Goal: Task Accomplishment & Management: Complete application form

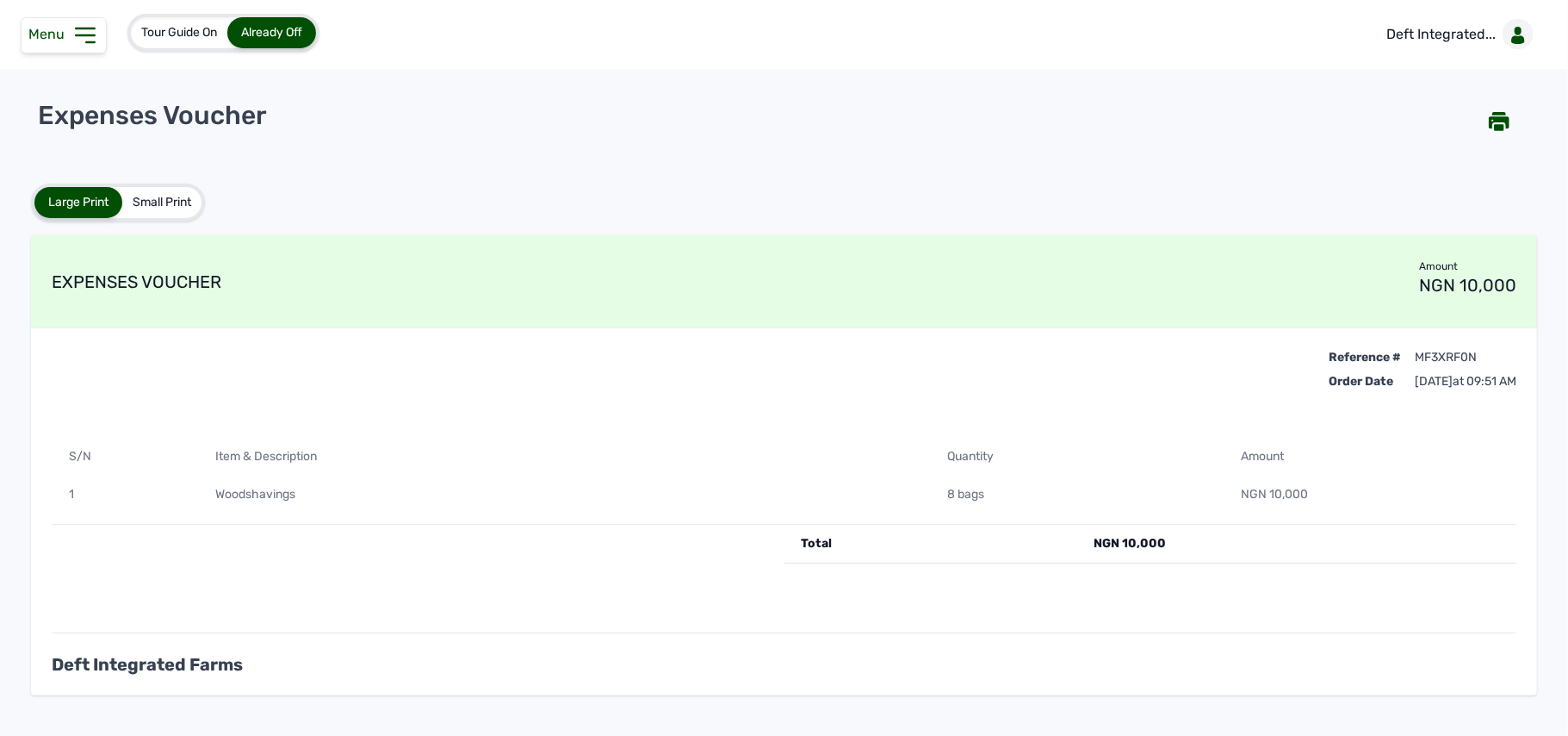
scroll to position [63, 0]
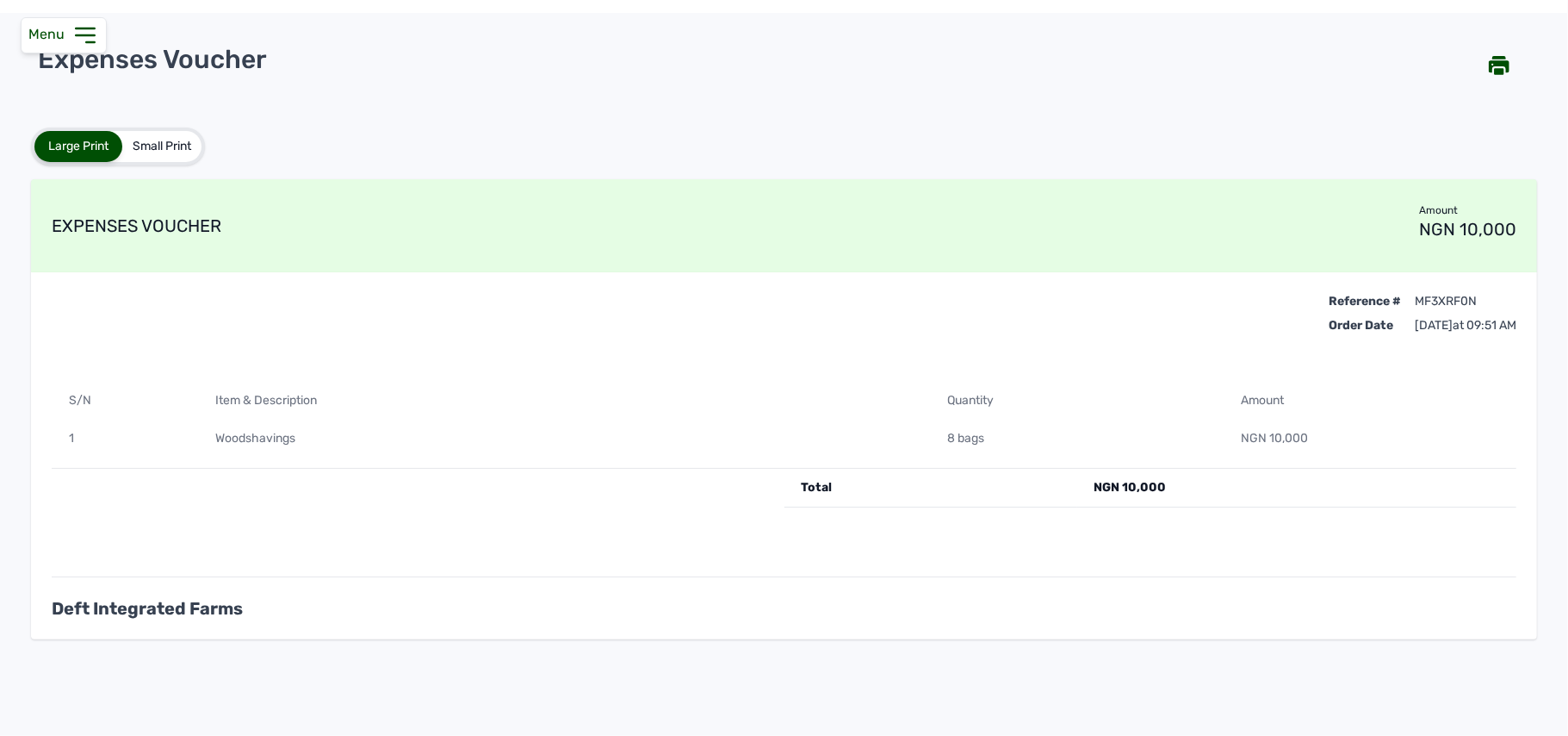
click at [70, 18] on div "Menu" at bounding box center [63, 35] width 86 height 37
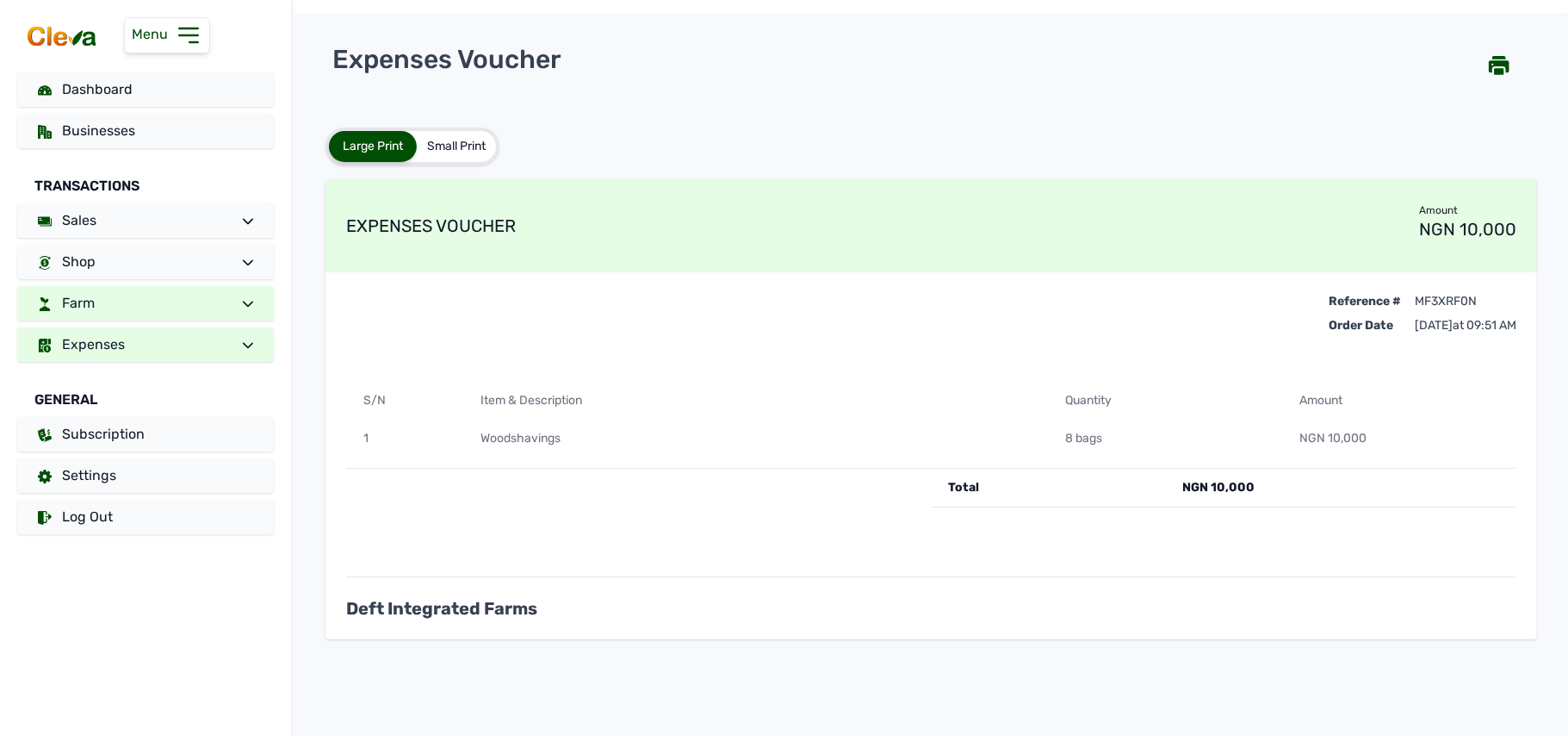
click at [131, 308] on link "Farm" at bounding box center [144, 303] width 256 height 35
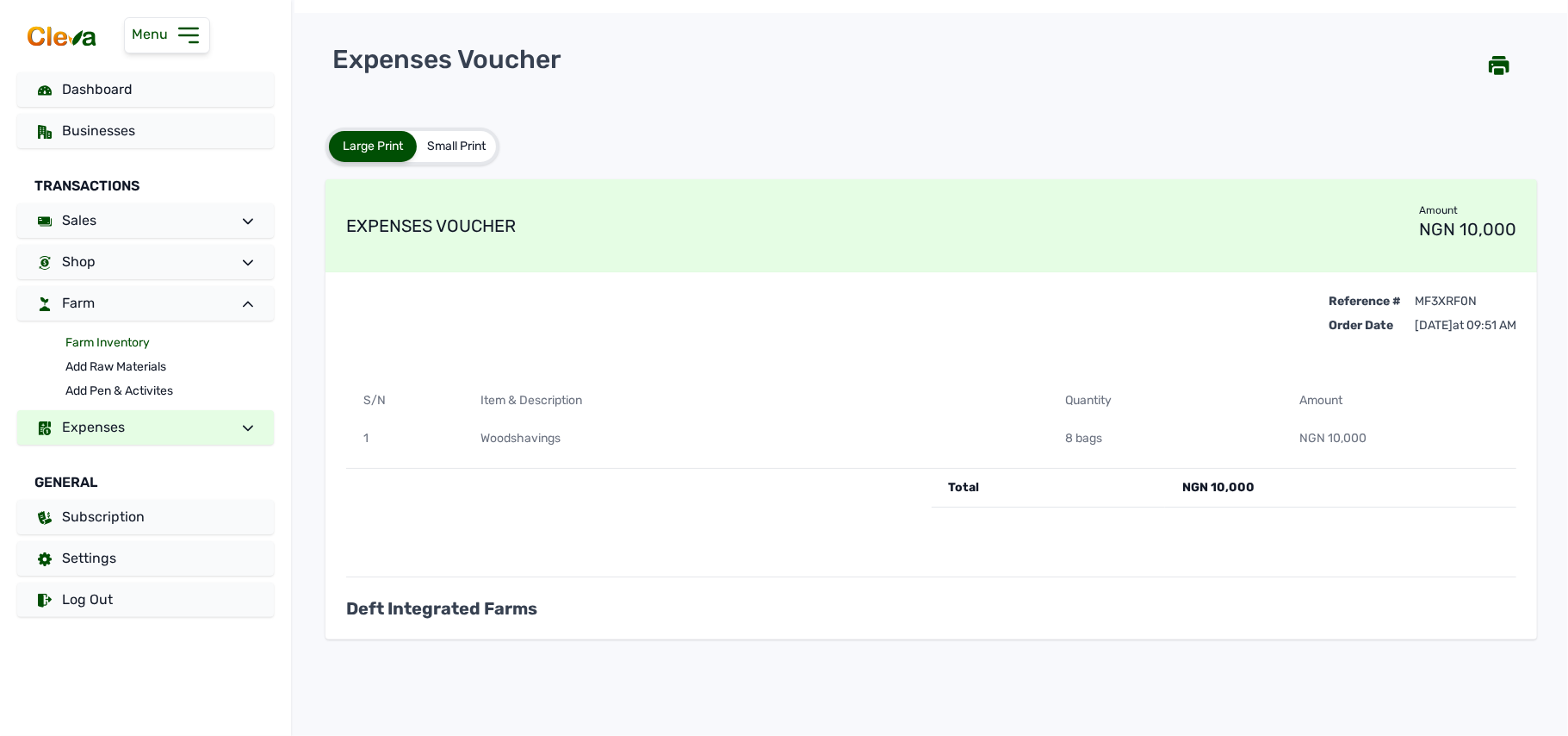
click at [116, 343] on link "Farm Inventory" at bounding box center [169, 342] width 209 height 24
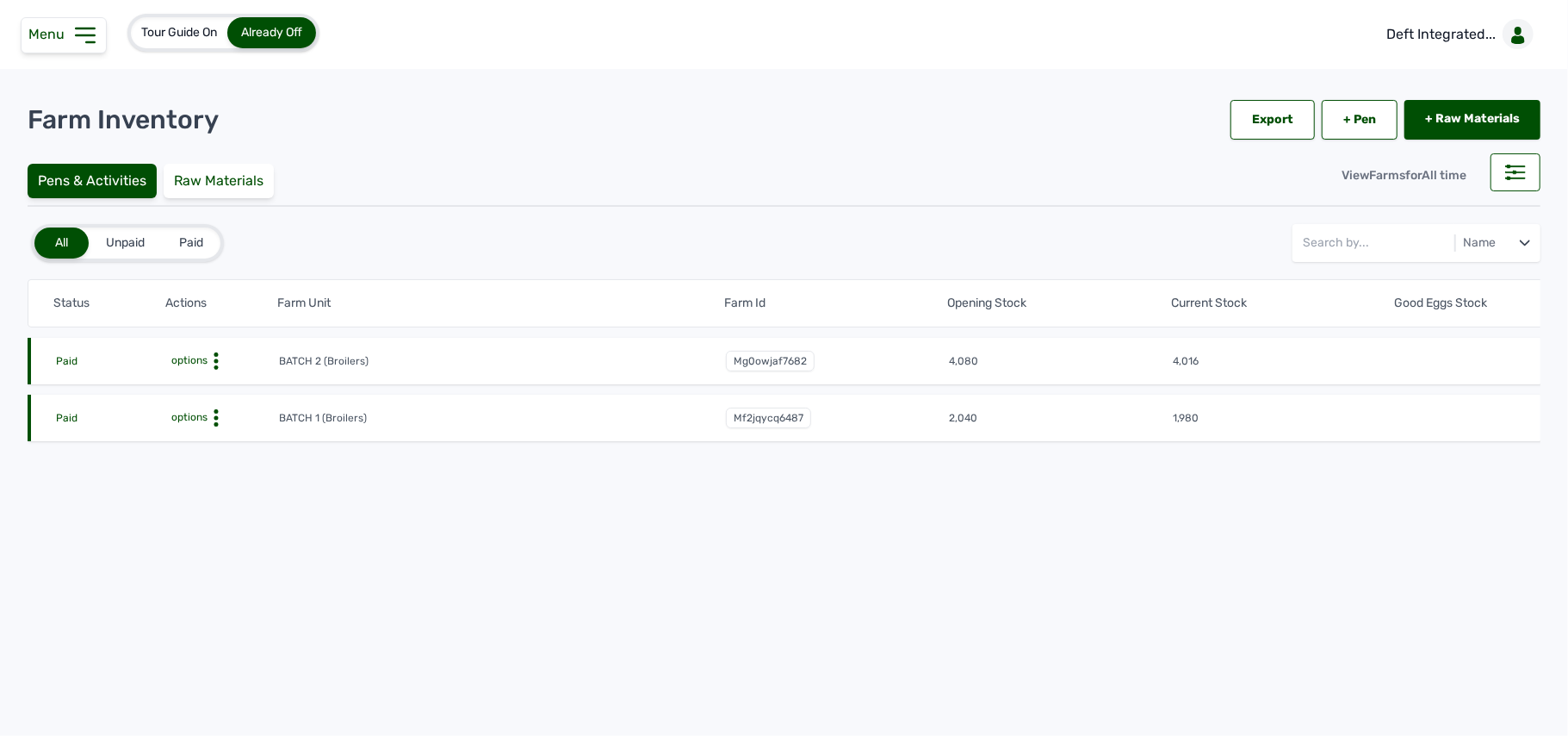
click at [218, 362] on icon at bounding box center [216, 360] width 17 height 17
click at [212, 377] on div "Farm Activities" at bounding box center [216, 387] width 123 height 21
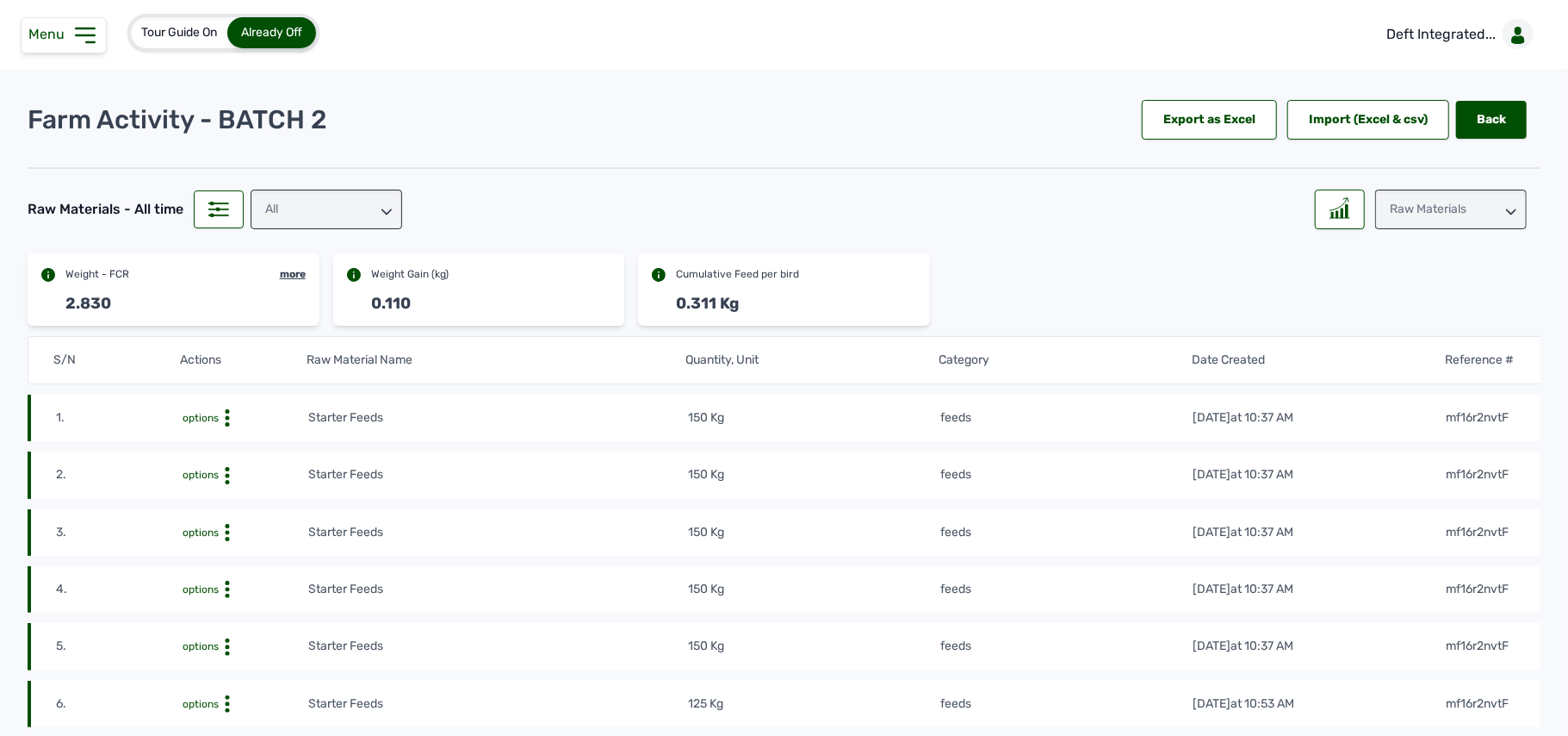
click at [895, 416] on td "150 Kg" at bounding box center [814, 417] width 253 height 19
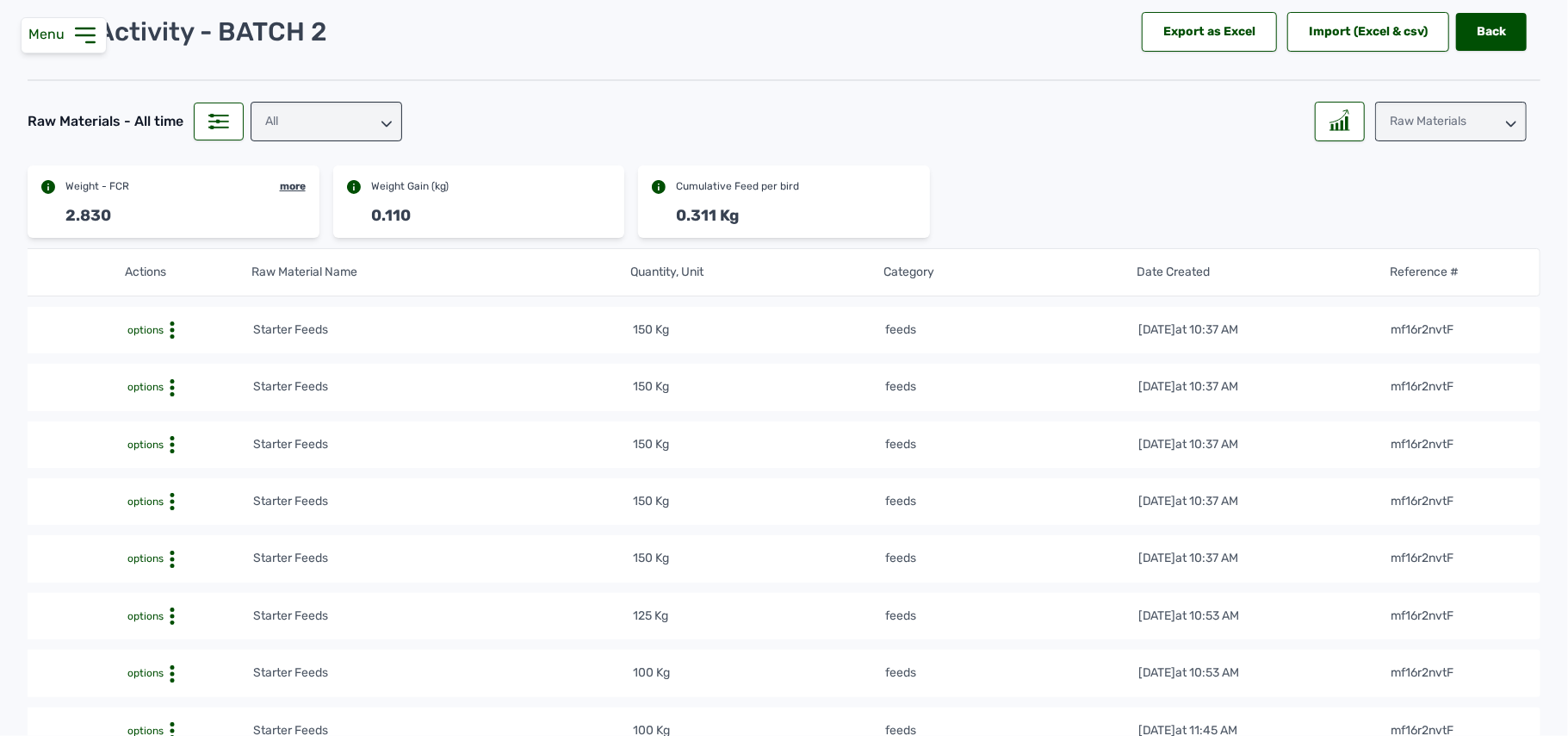
scroll to position [91, 0]
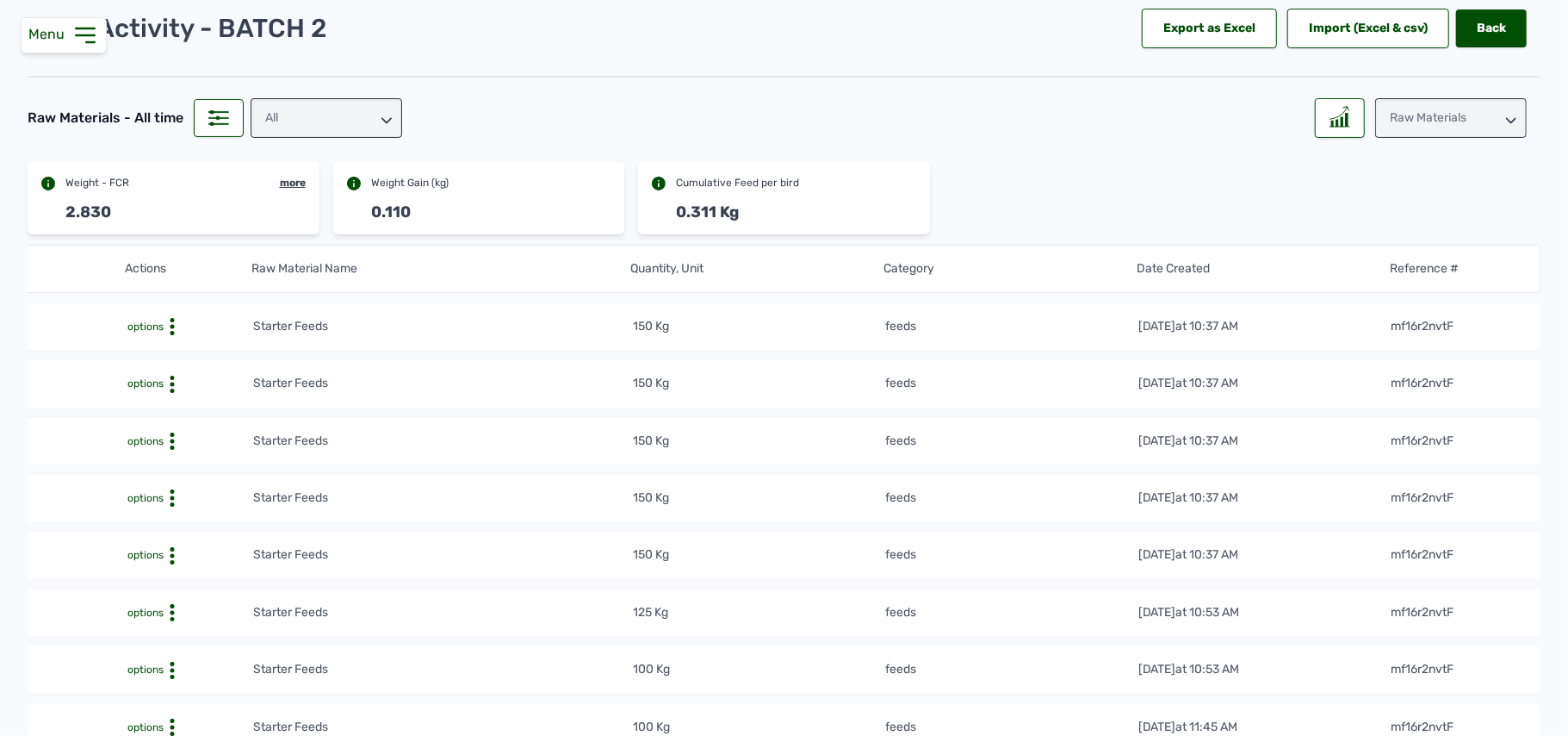
click at [1447, 115] on div "Raw Materials" at bounding box center [1450, 118] width 151 height 40
click at [1411, 186] on div "Weight" at bounding box center [1450, 194] width 151 height 31
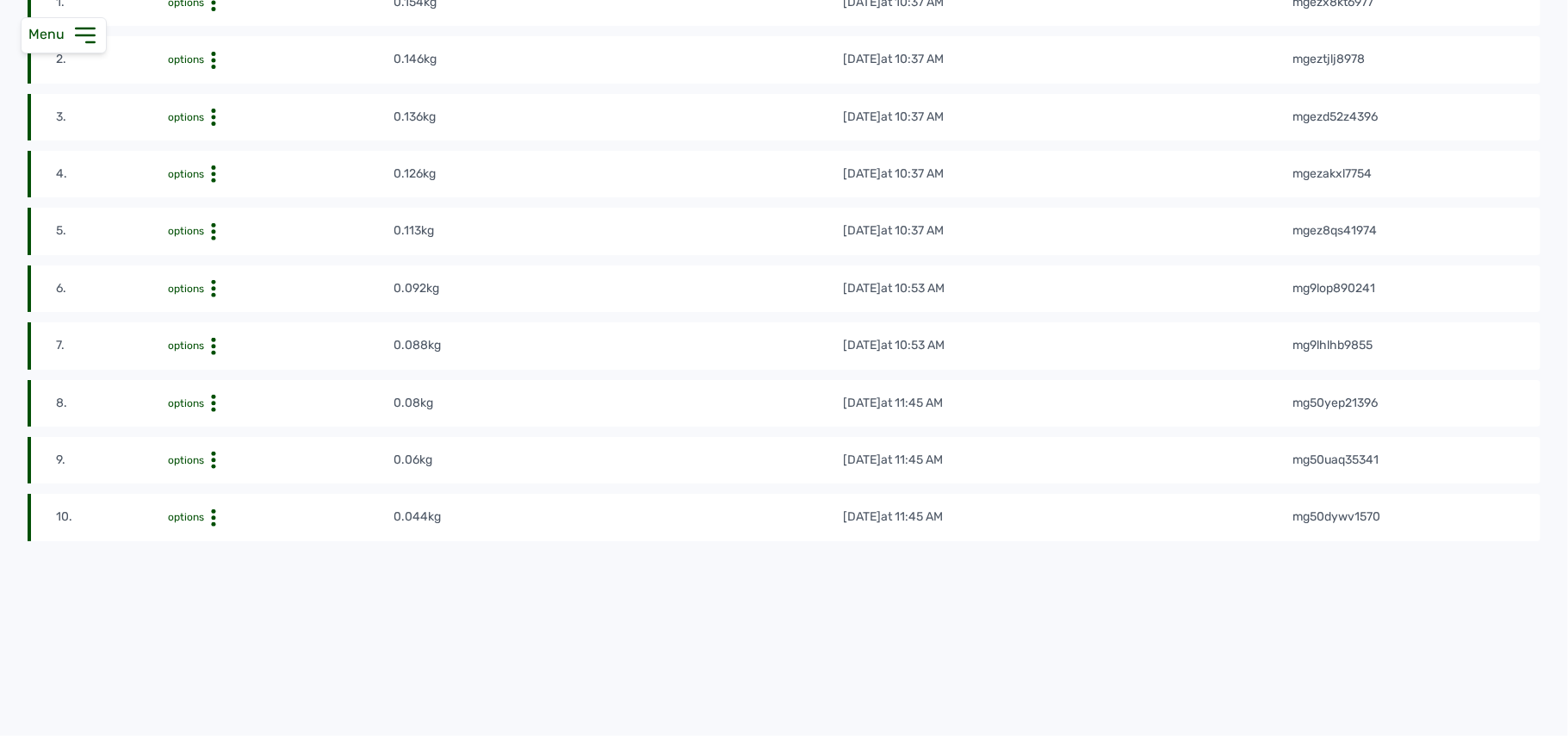
scroll to position [0, 0]
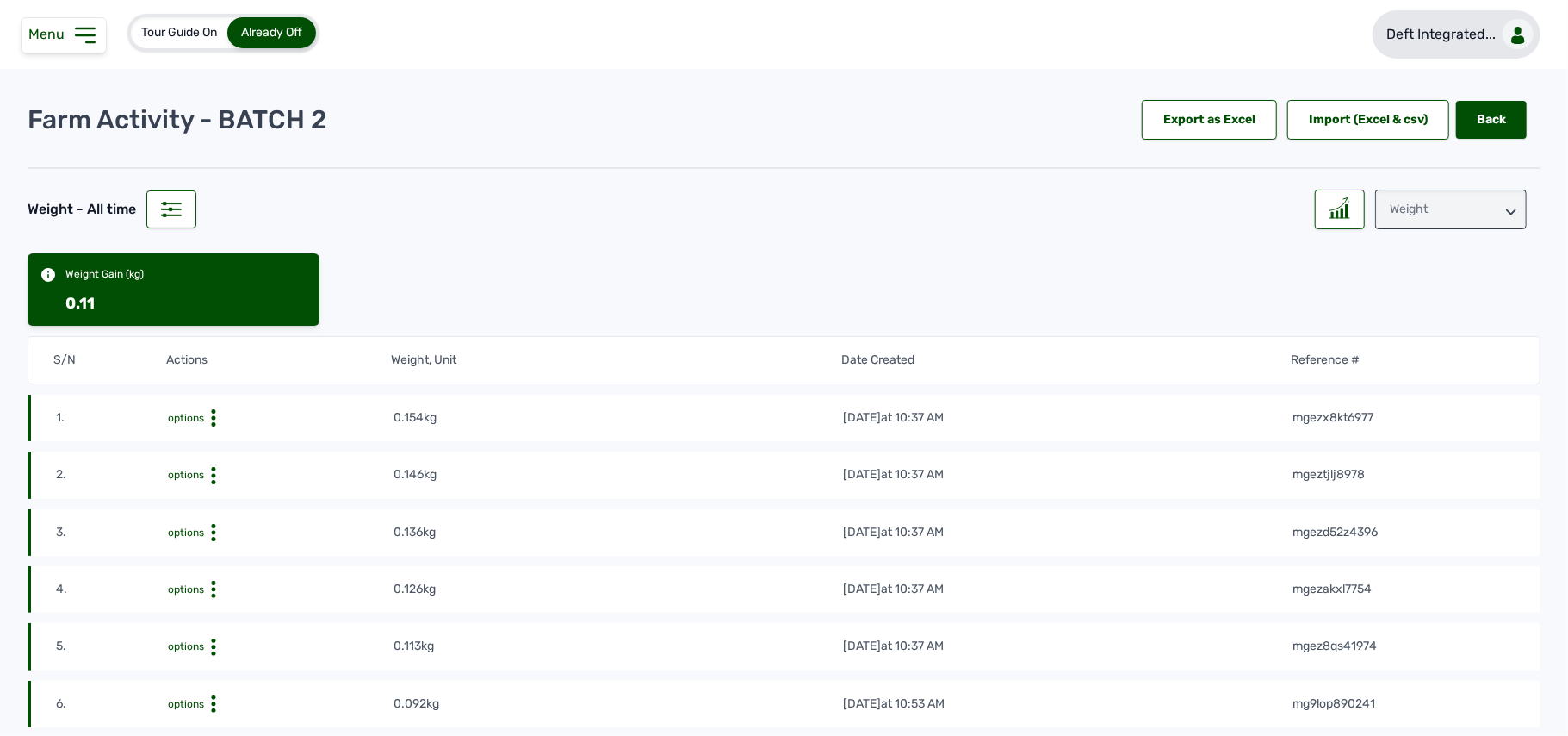
click at [1441, 45] on link "Deft Integrated..." at bounding box center [1457, 34] width 168 height 48
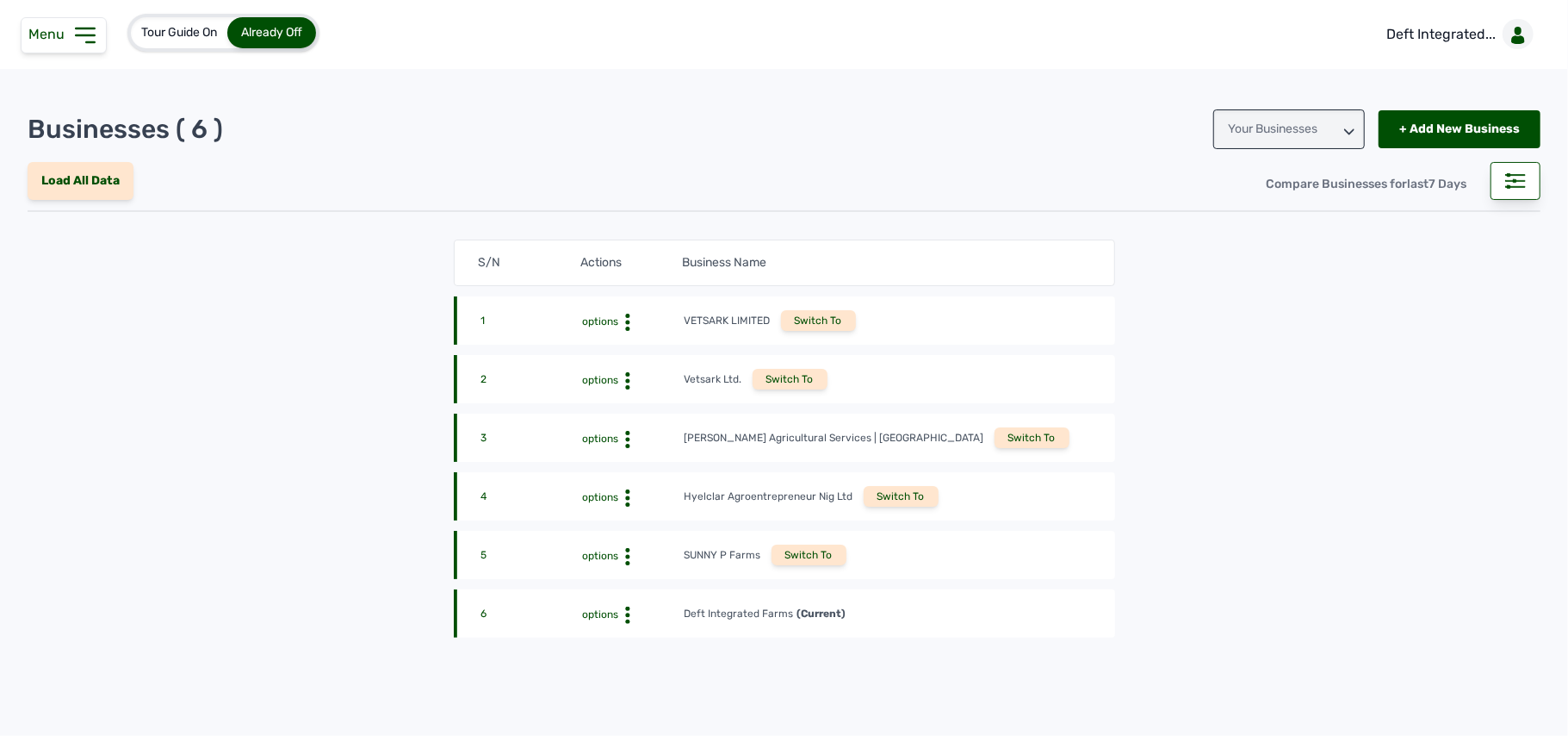
click at [803, 558] on div "Switch To" at bounding box center [809, 554] width 75 height 21
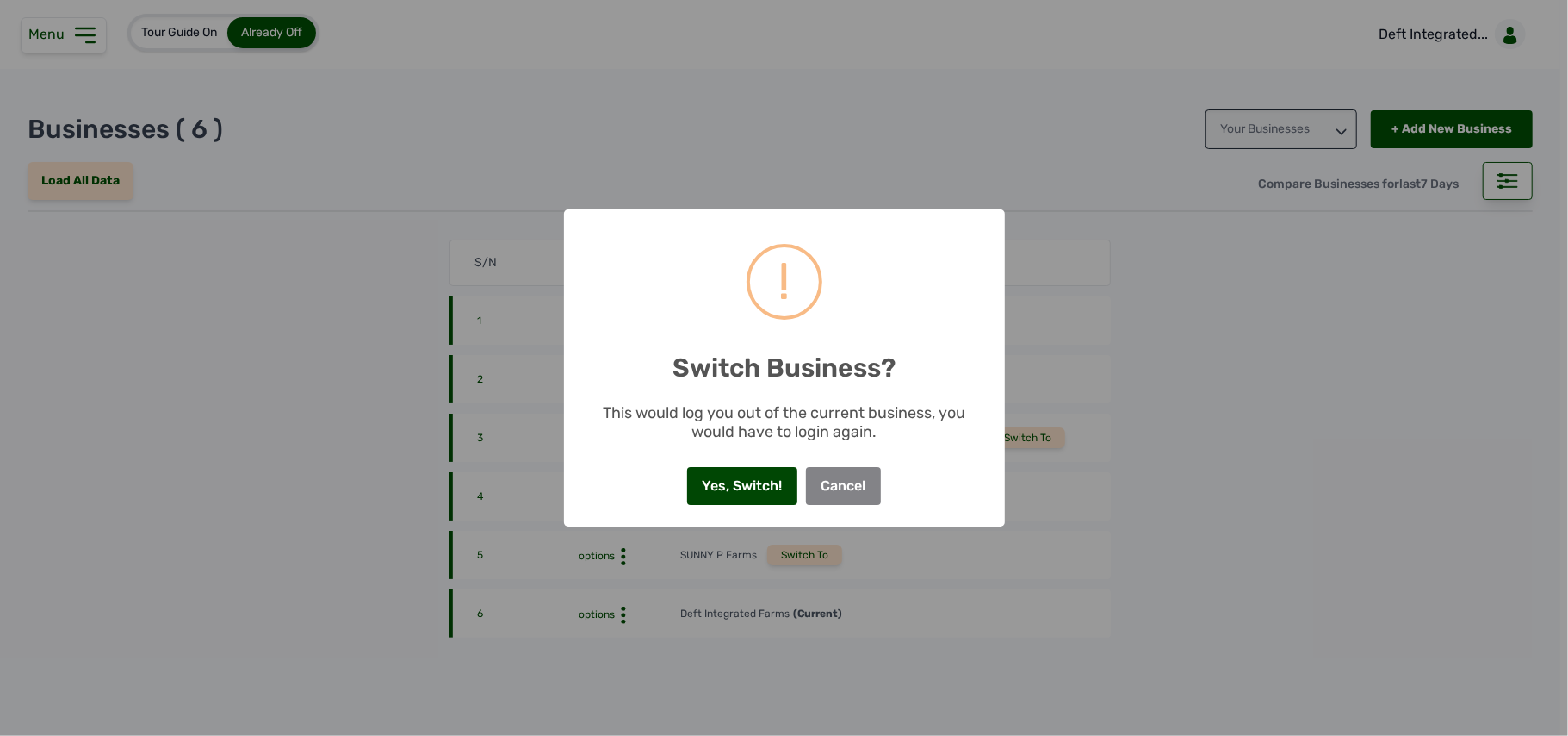
click at [722, 476] on button "Yes, Switch!" at bounding box center [742, 486] width 110 height 38
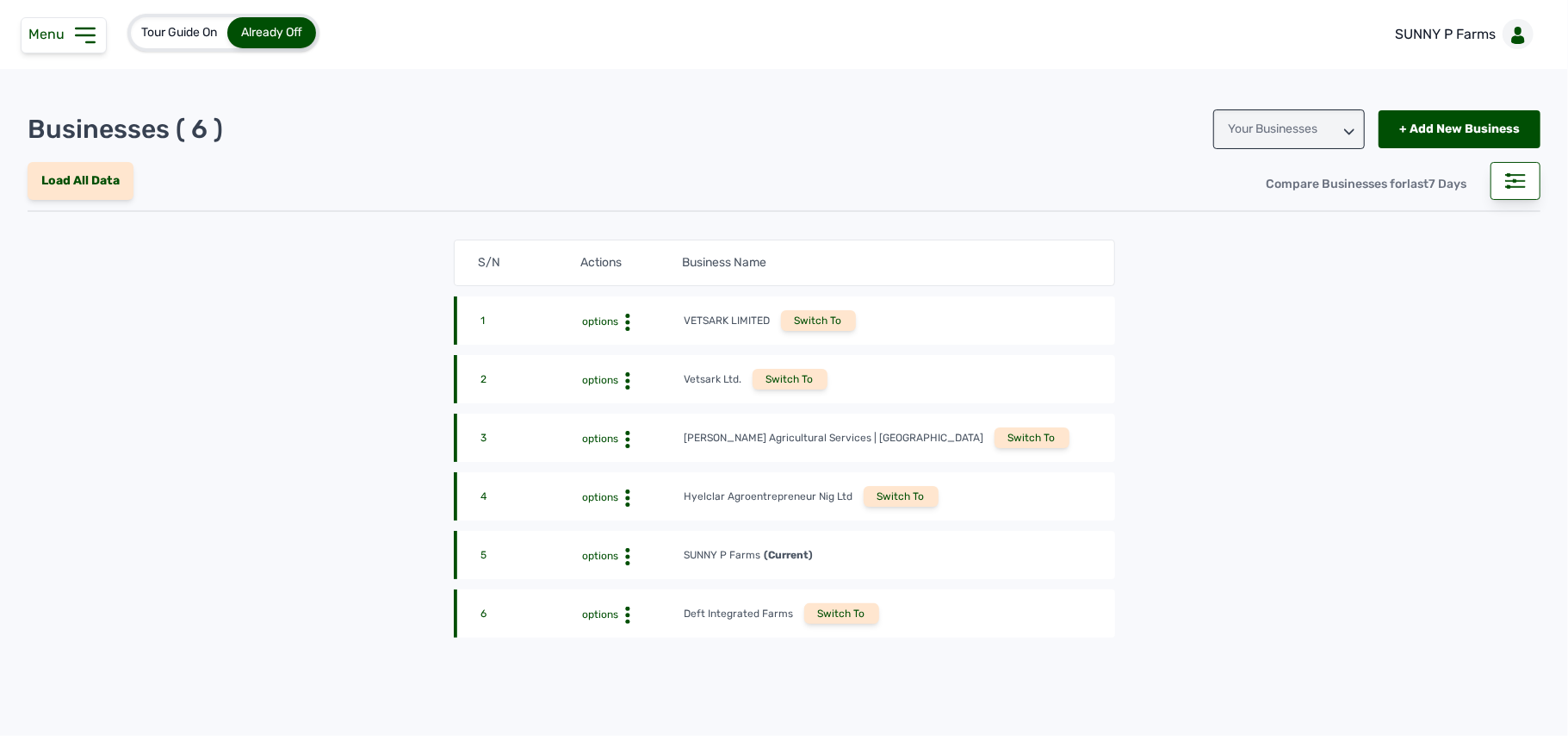
click at [88, 48] on icon at bounding box center [85, 36] width 28 height 28
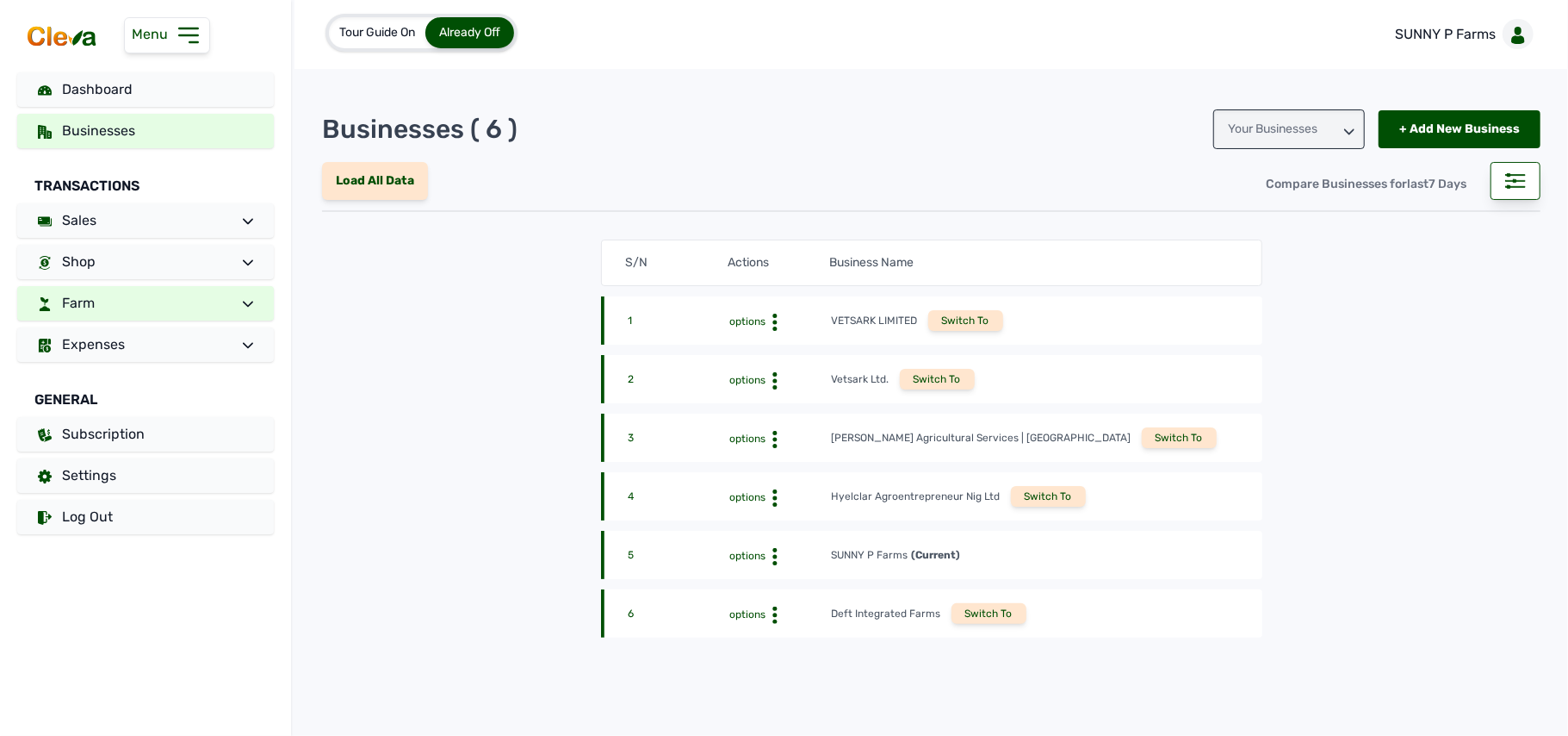
click at [191, 293] on link "Farm" at bounding box center [144, 303] width 256 height 35
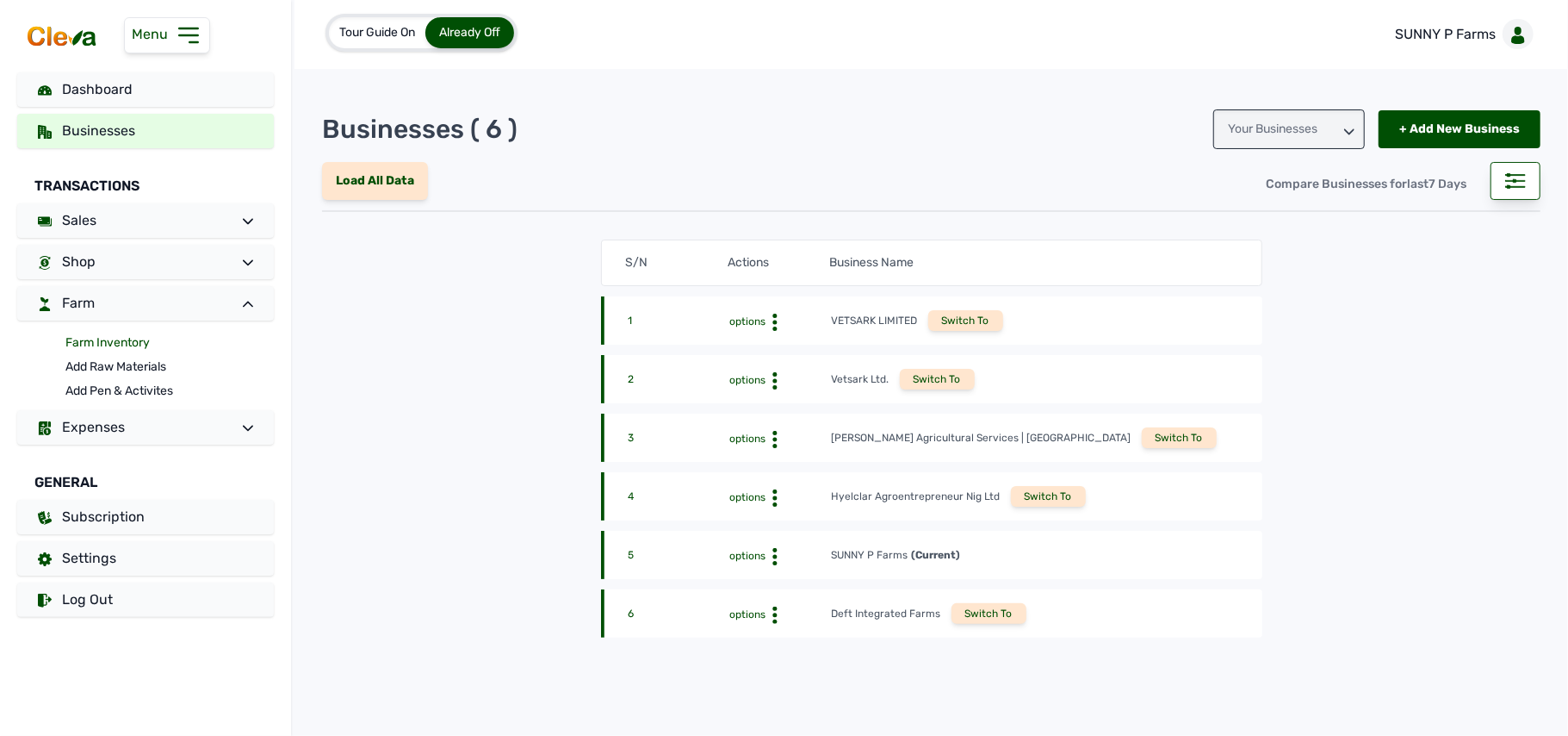
click at [191, 342] on link "Farm Inventory" at bounding box center [169, 342] width 209 height 24
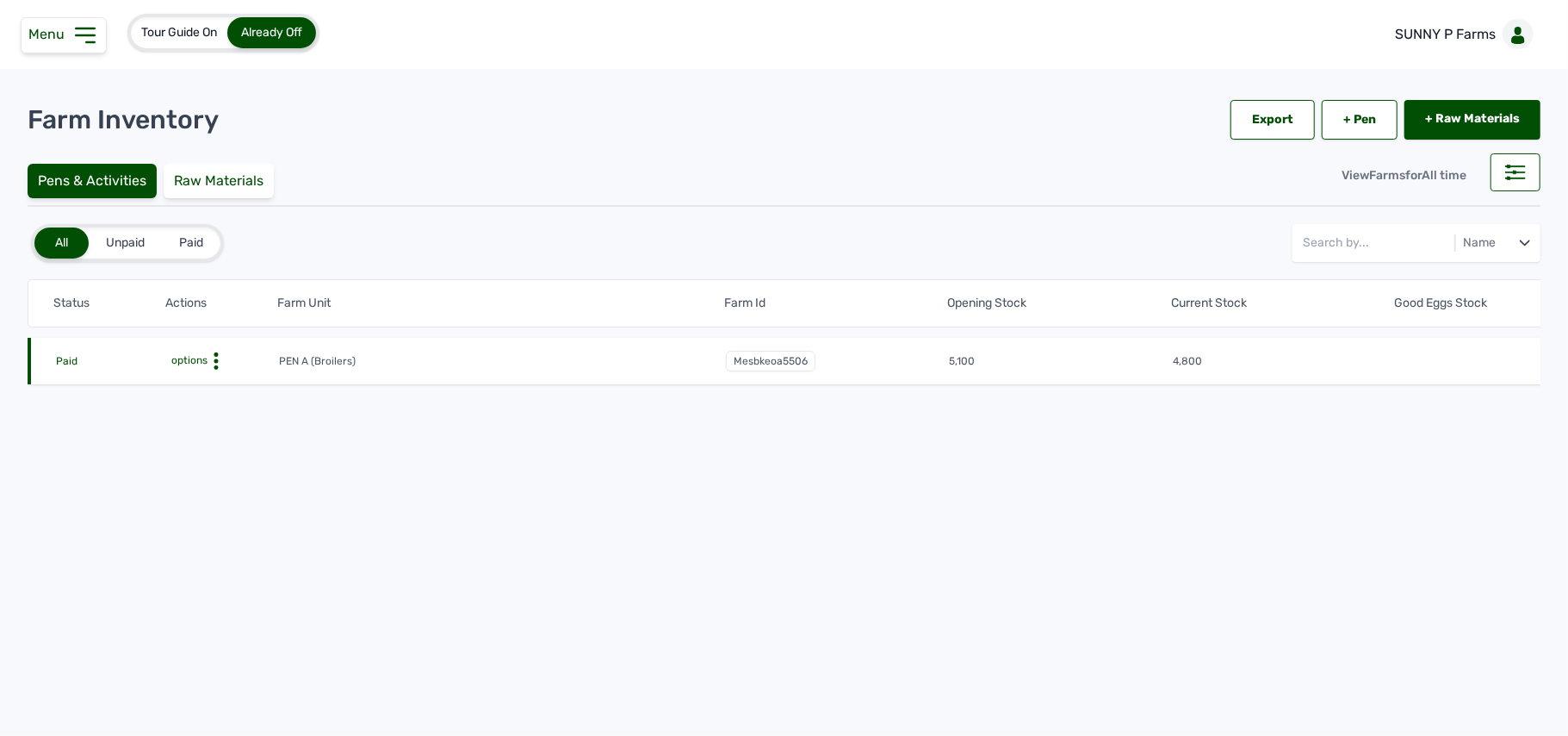
click at [217, 356] on icon at bounding box center [216, 360] width 17 height 17
click at [222, 381] on div "Farm Activities" at bounding box center [216, 387] width 123 height 21
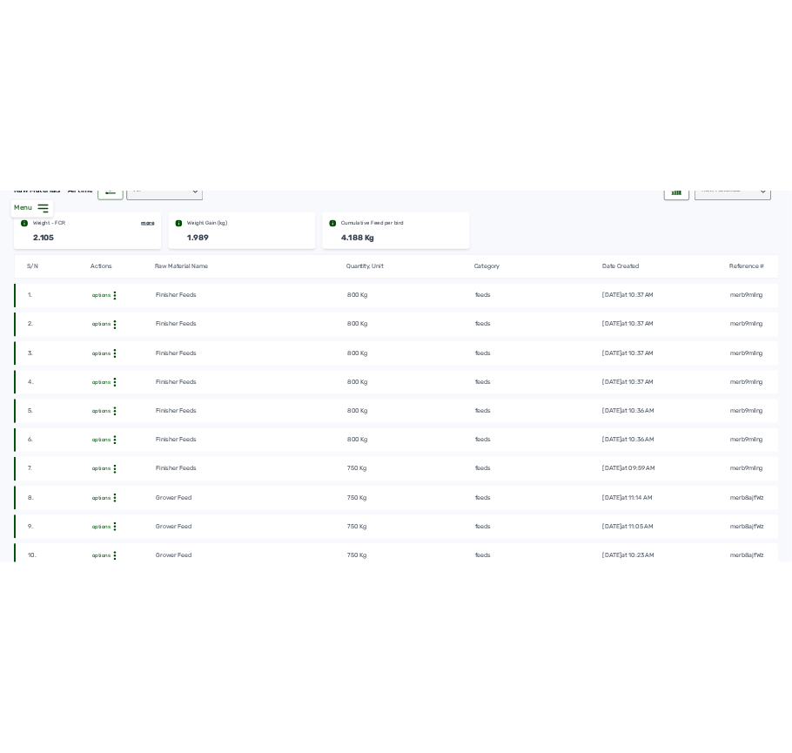
scroll to position [193, 0]
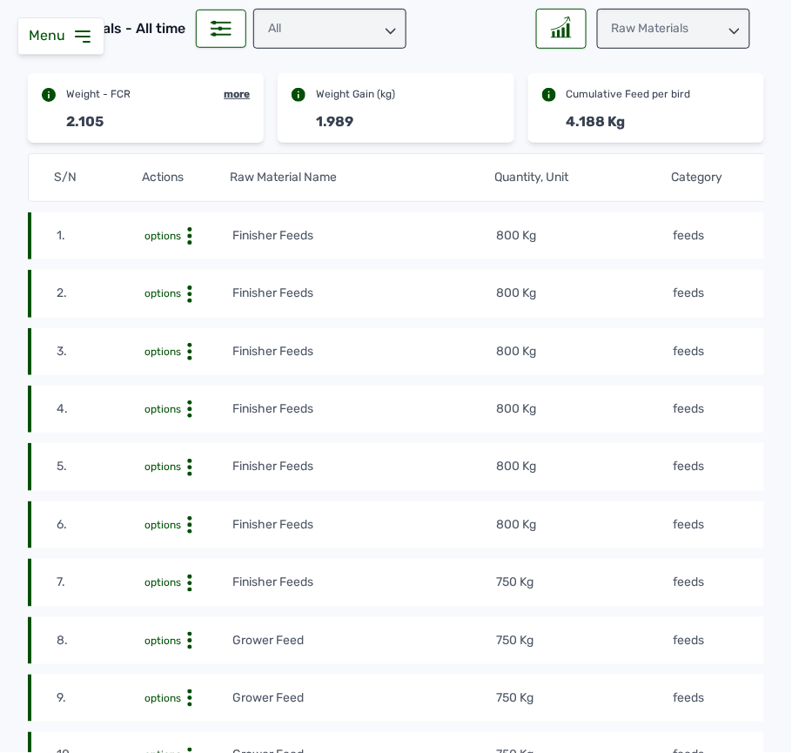
click at [582, 242] on td "800 Kg" at bounding box center [584, 235] width 176 height 19
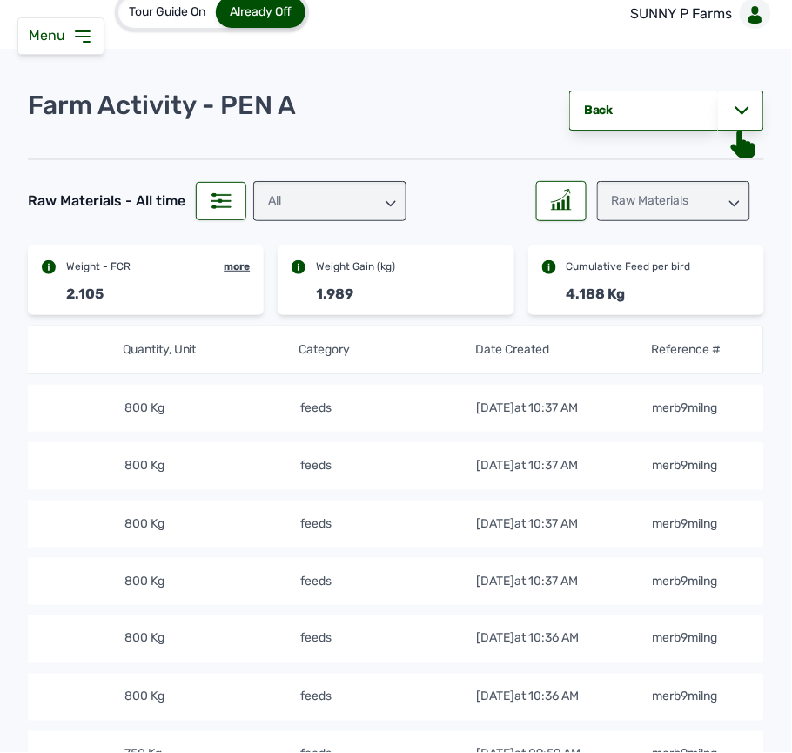
scroll to position [0, 0]
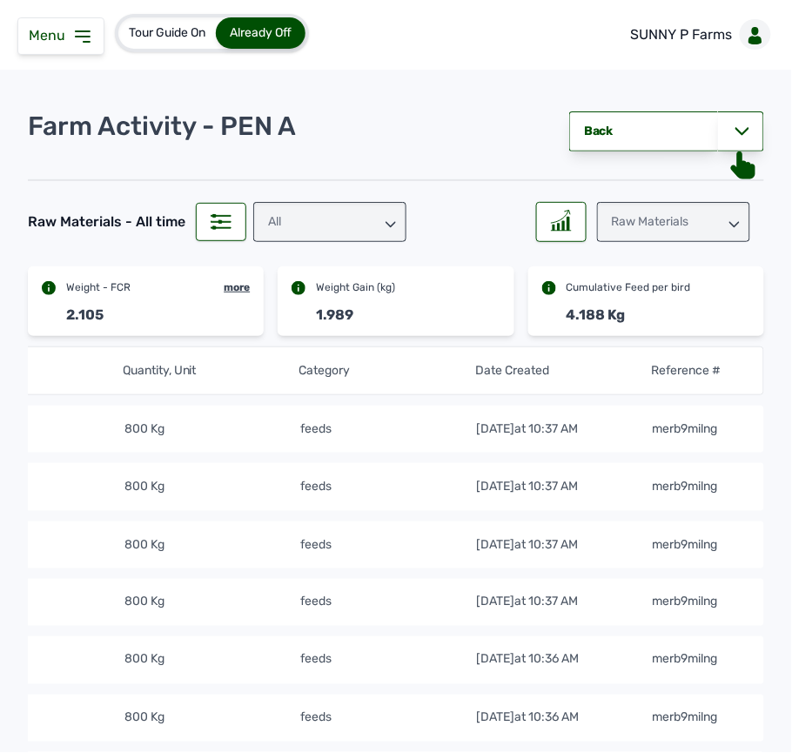
click at [702, 221] on div "Raw Materials" at bounding box center [673, 222] width 153 height 40
click at [656, 317] on div "Losses" at bounding box center [673, 330] width 153 height 31
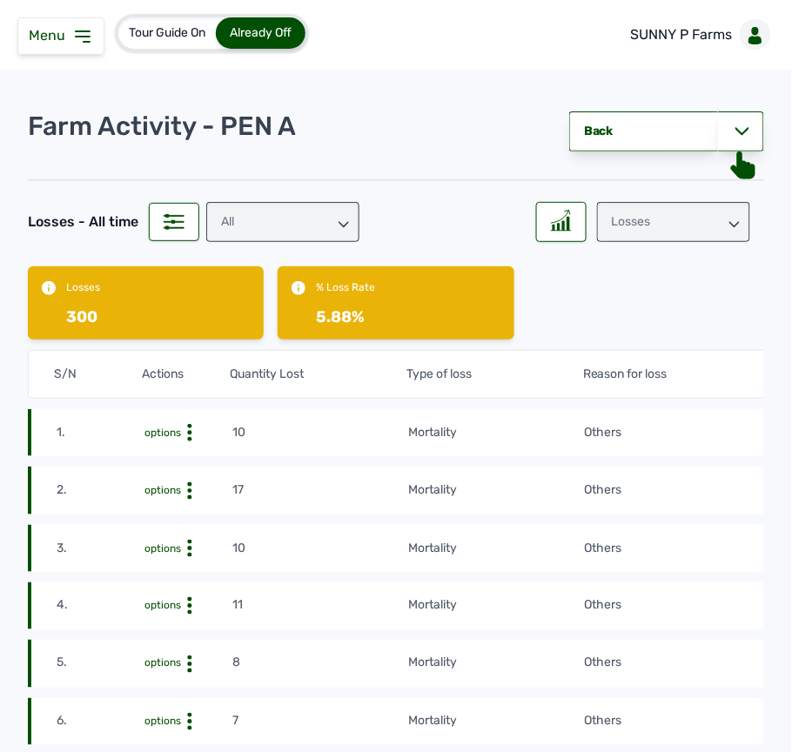
click at [690, 439] on td "Others" at bounding box center [716, 432] width 265 height 19
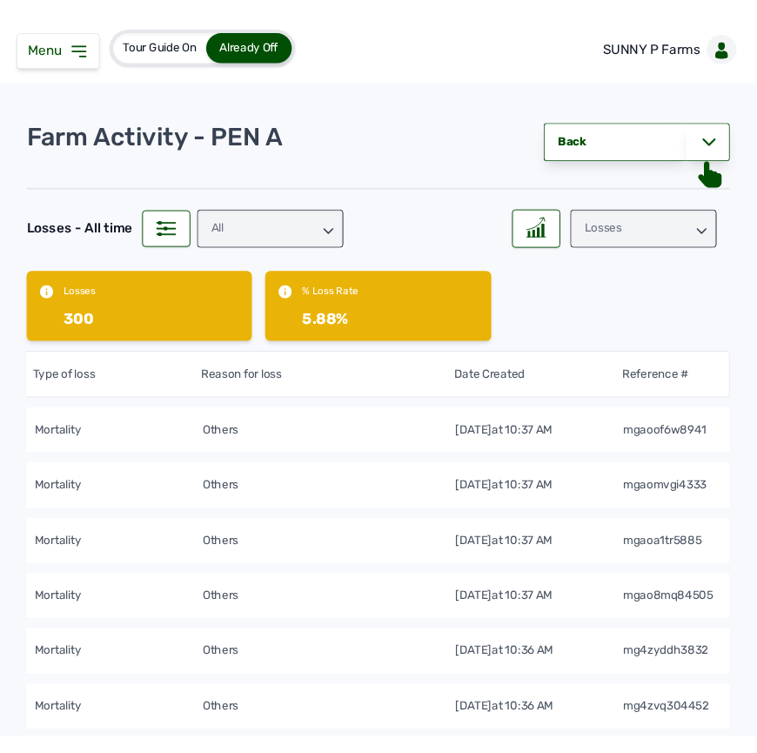
scroll to position [0, 380]
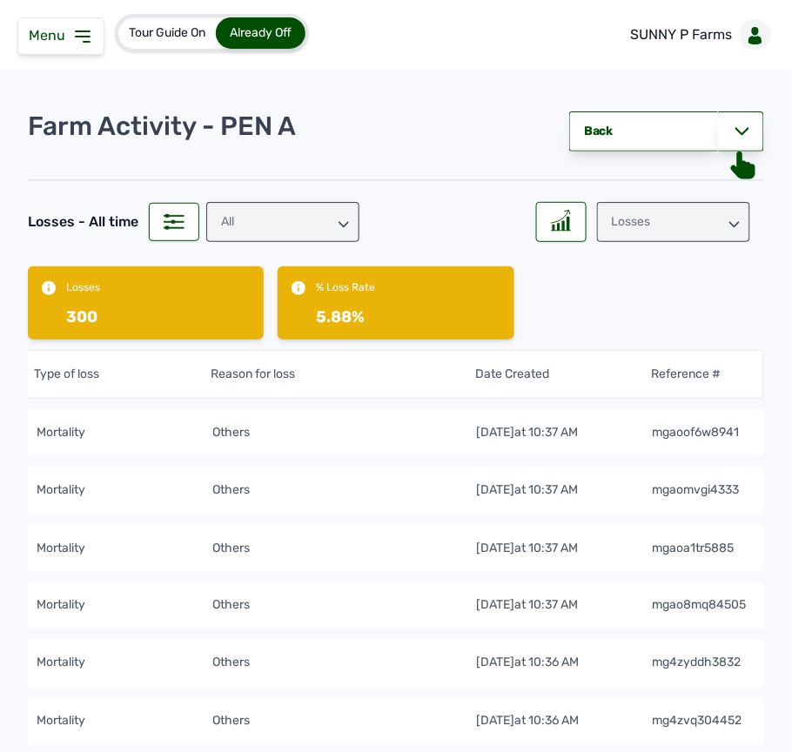
click at [78, 40] on icon at bounding box center [82, 36] width 21 height 21
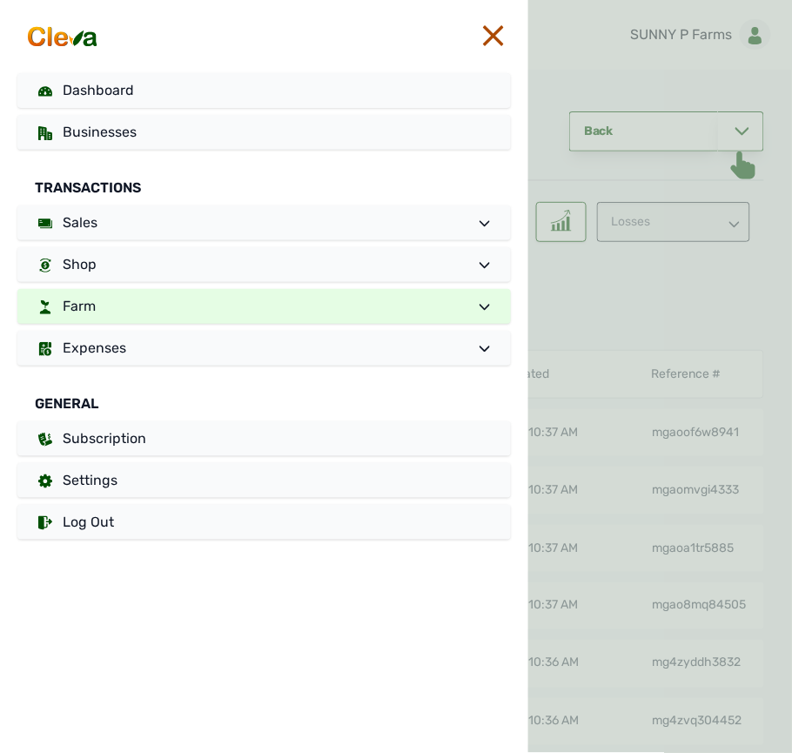
click at [150, 320] on link "Farm" at bounding box center [264, 306] width 494 height 35
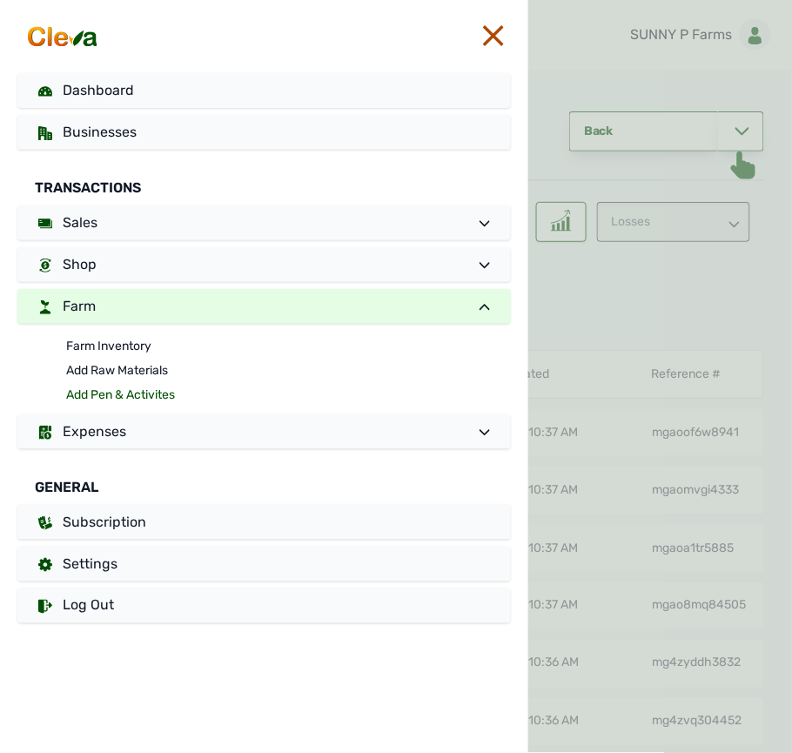
click at [124, 387] on link "Add Pen & Activites" at bounding box center [288, 395] width 445 height 24
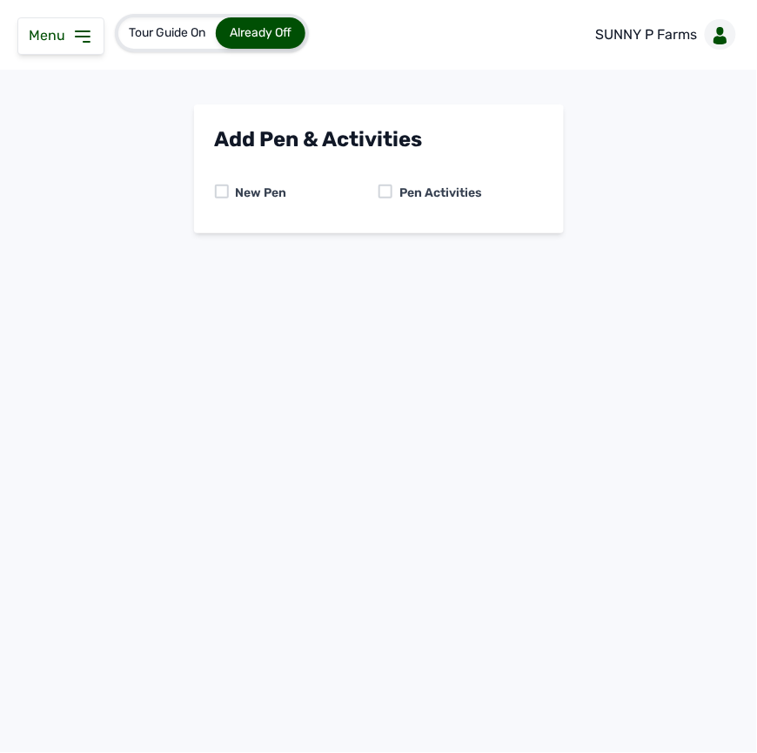
click at [381, 188] on div at bounding box center [386, 192] width 14 height 14
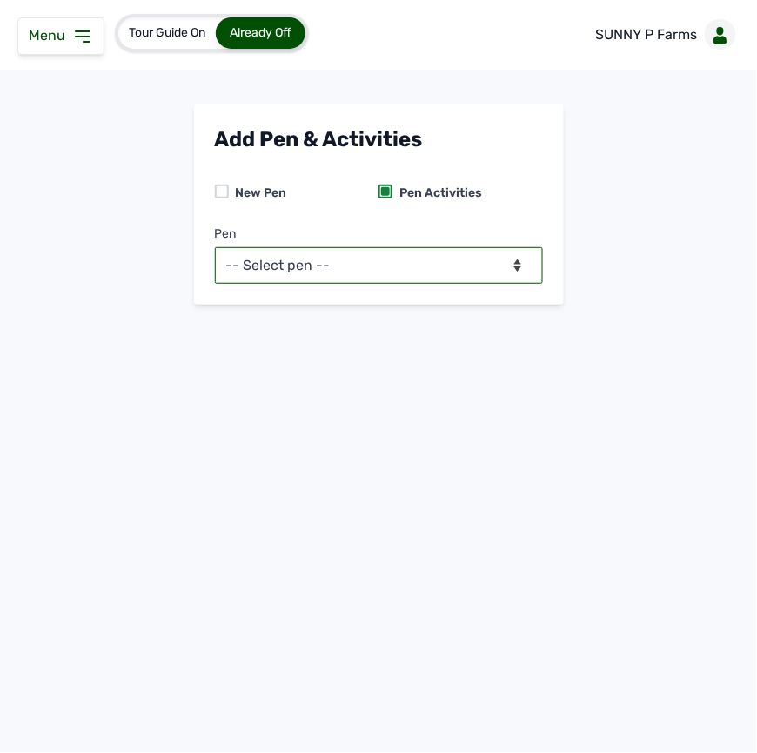
click at [374, 255] on select "-- Select pen -- PEN A (Broilers)" at bounding box center [379, 265] width 328 height 37
select select "mesbkeoa5506"
click at [215, 247] on select "-- Select pen -- PEN A (Broilers)" at bounding box center [379, 265] width 328 height 37
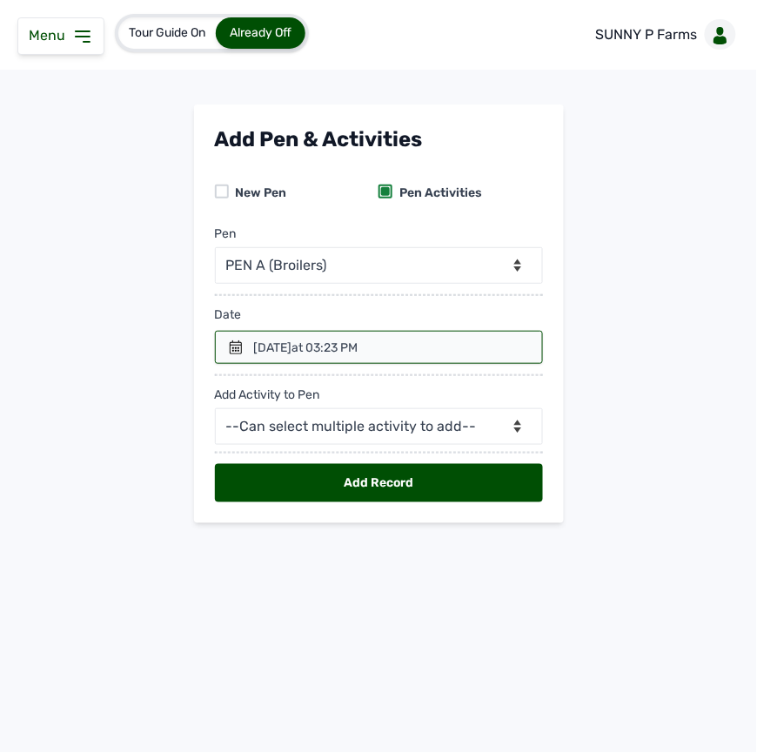
click at [254, 349] on div "6th Oct 2025 at 03:23 PM" at bounding box center [306, 348] width 104 height 17
click at [235, 350] on icon at bounding box center [236, 347] width 12 height 14
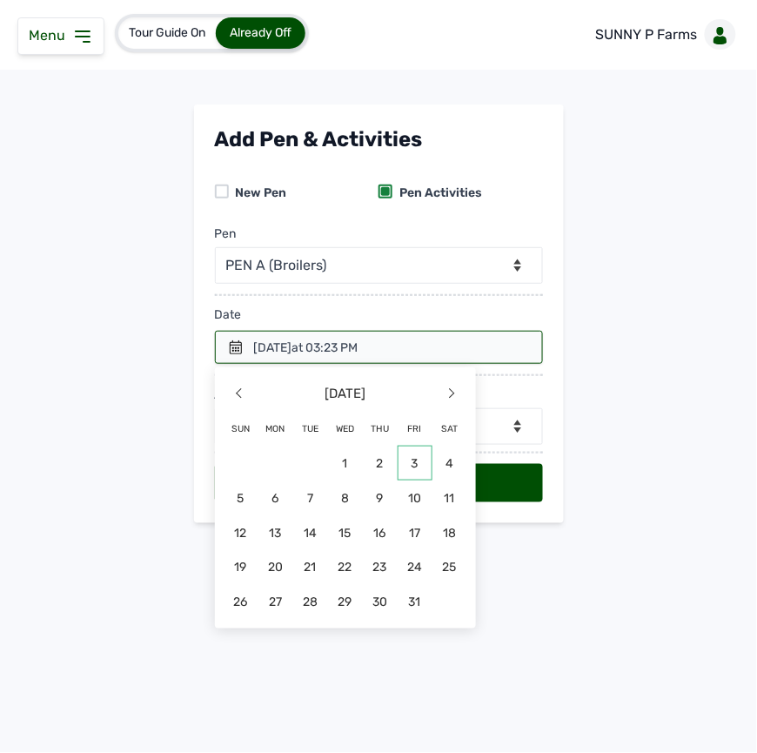
click at [414, 464] on span "3" at bounding box center [415, 463] width 35 height 35
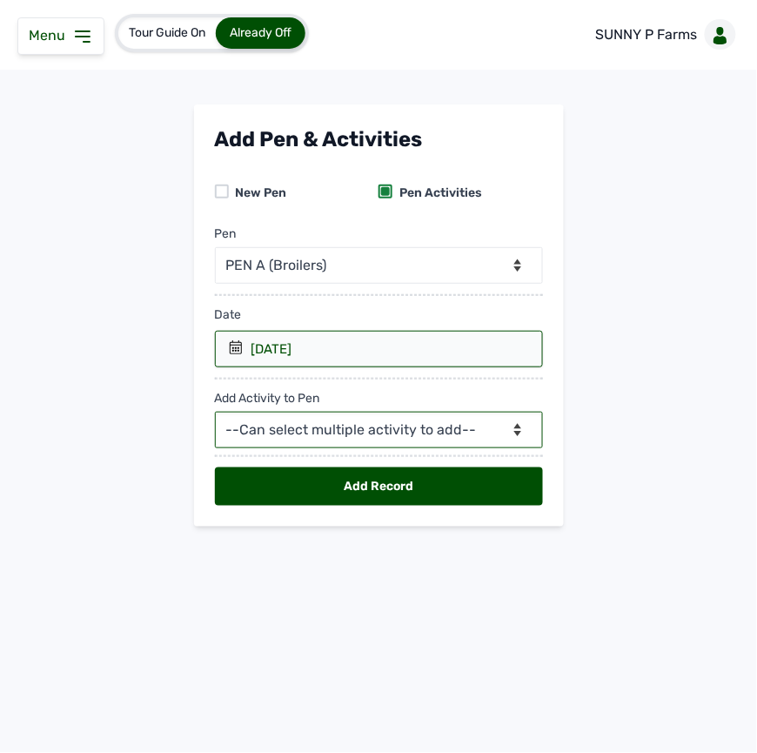
click at [357, 434] on select "--Can select multiple activity to add-- Raw Material Losses Weight" at bounding box center [379, 430] width 328 height 37
select select "Losses"
click at [215, 414] on select "--Can select multiple activity to add-- Raw Material Losses Weight" at bounding box center [379, 430] width 328 height 37
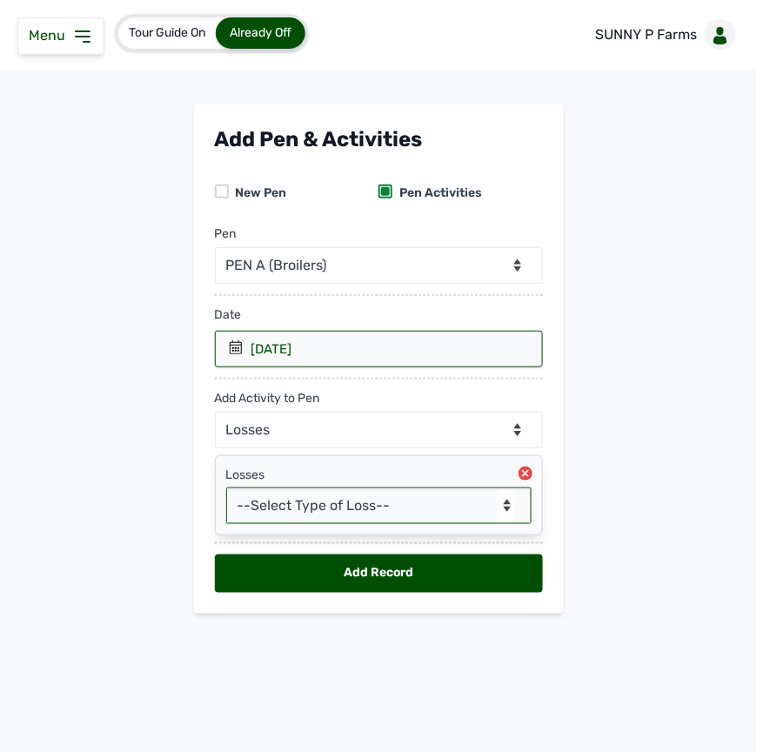
click at [315, 512] on select "--Select Type of Loss-- Mortality Culled Theft" at bounding box center [379, 506] width 306 height 37
select select "Mortality"
click at [226, 491] on select "--Select Type of Loss-- Mortality Culled Theft" at bounding box center [379, 506] width 306 height 37
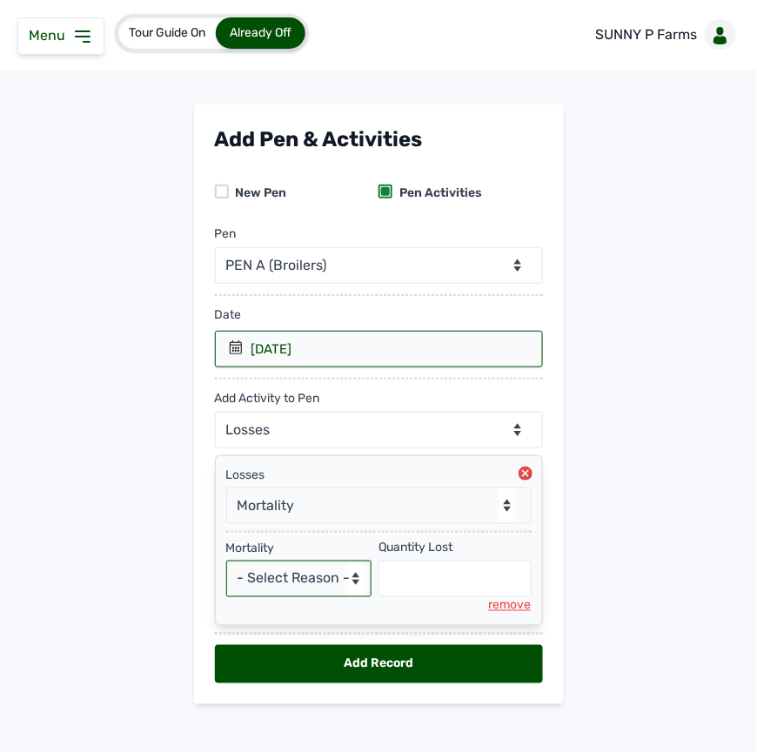
click at [293, 592] on select "- Select Reason - Disease Late Vaccination Wrong Vaccination Heat Lack of Water…" at bounding box center [299, 579] width 146 height 37
select select "Others"
click at [226, 565] on select "- Select Reason - Disease Late Vaccination Wrong Vaccination Heat Lack of Water…" at bounding box center [299, 579] width 146 height 37
select select "null"
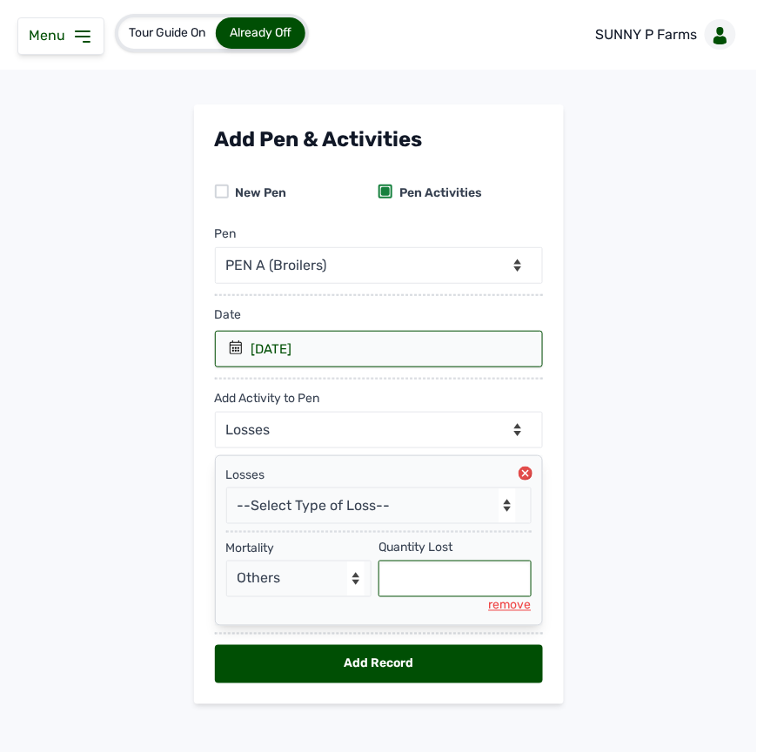
click at [406, 589] on input "text" at bounding box center [455, 579] width 153 height 37
type input "11"
click at [458, 669] on div "Add Record" at bounding box center [379, 664] width 328 height 38
select select "null"
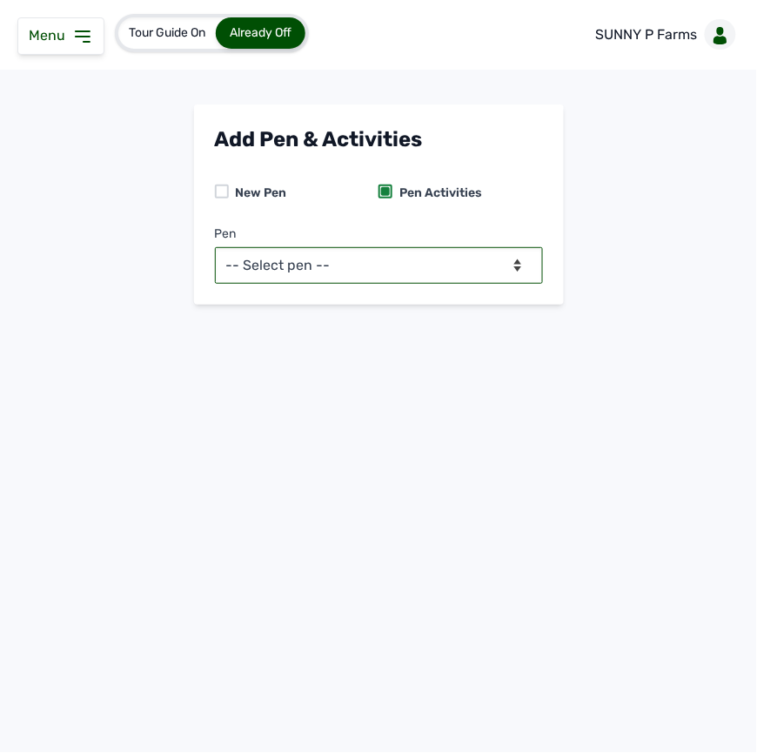
click at [377, 273] on select "-- Select pen -- PEN A (Broilers)" at bounding box center [379, 265] width 328 height 37
select select "mesbkeoa5506"
click at [215, 247] on select "-- Select pen -- PEN A (Broilers)" at bounding box center [379, 265] width 328 height 37
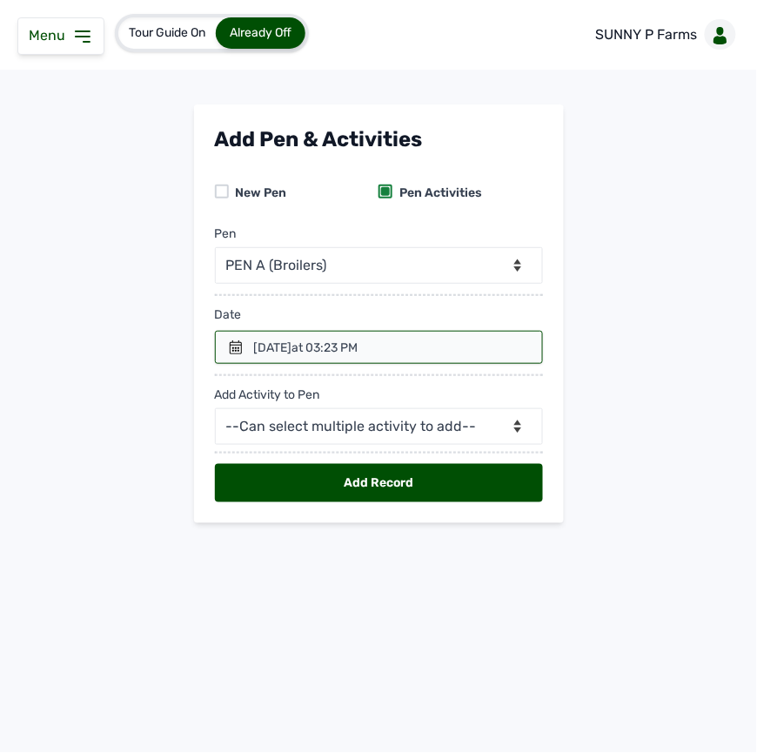
click at [276, 345] on div "6th Oct 2025 at 03:23 PM" at bounding box center [306, 348] width 104 height 17
click at [224, 353] on div at bounding box center [379, 347] width 328 height 33
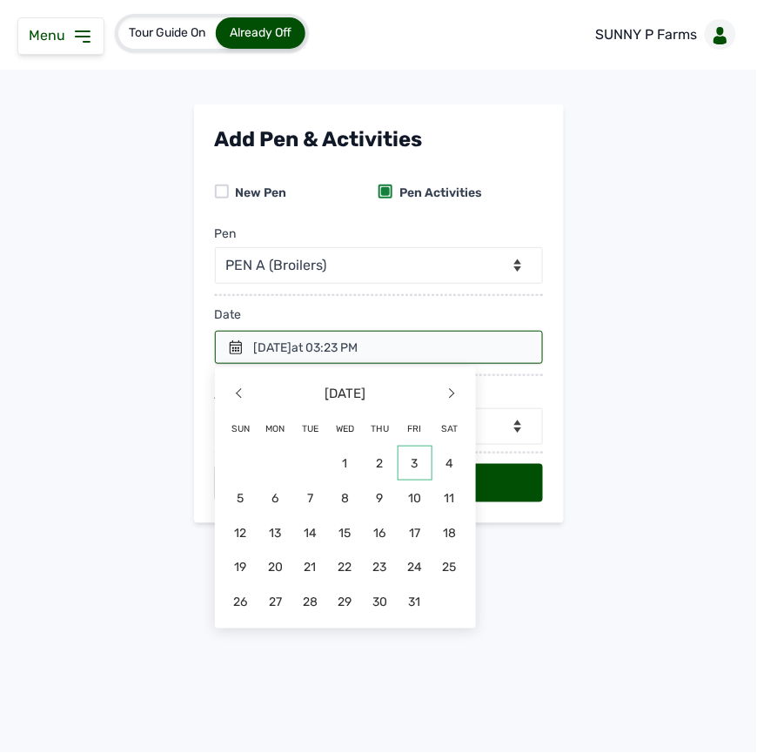
click at [408, 468] on span "3" at bounding box center [415, 463] width 35 height 35
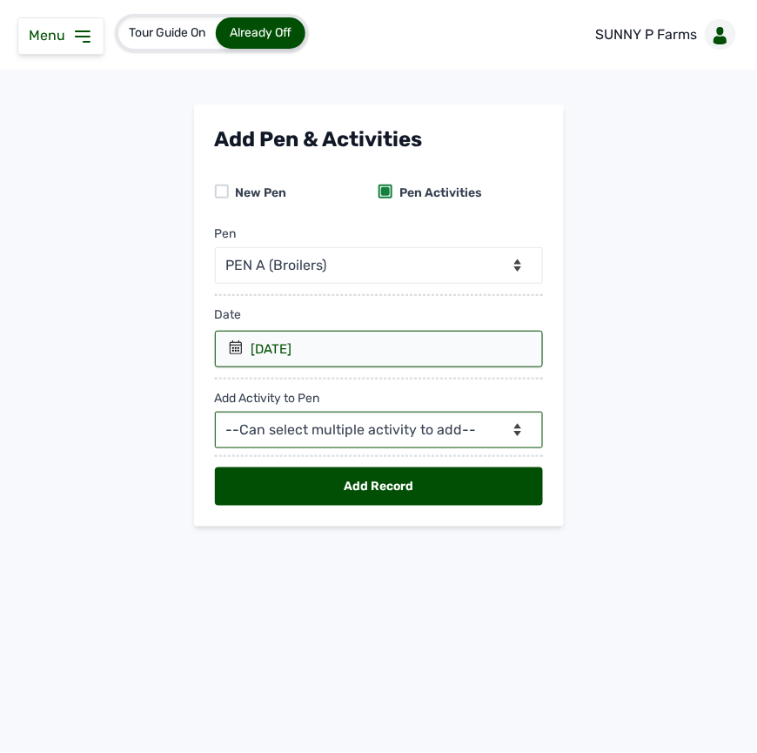
click at [369, 421] on select "--Can select multiple activity to add-- Raw Material Losses Weight" at bounding box center [379, 430] width 328 height 37
select select "Losses"
click at [215, 414] on select "--Can select multiple activity to add-- Raw Material Losses Weight" at bounding box center [379, 430] width 328 height 37
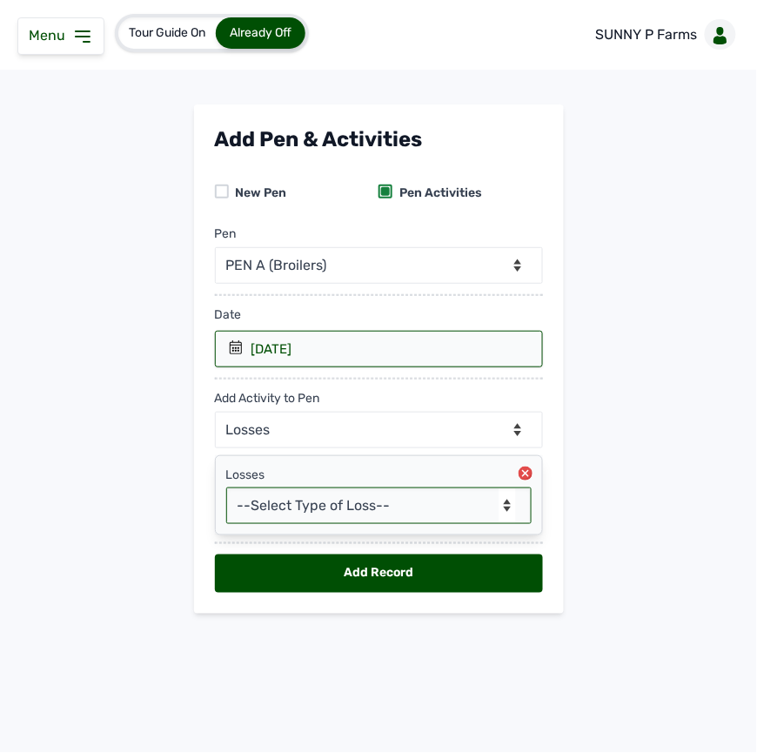
click at [290, 509] on select "--Select Type of Loss-- Mortality Culled Theft" at bounding box center [379, 506] width 306 height 37
select select "Culled"
click at [226, 491] on select "--Select Type of Loss-- Mortality Culled Theft" at bounding box center [379, 506] width 306 height 37
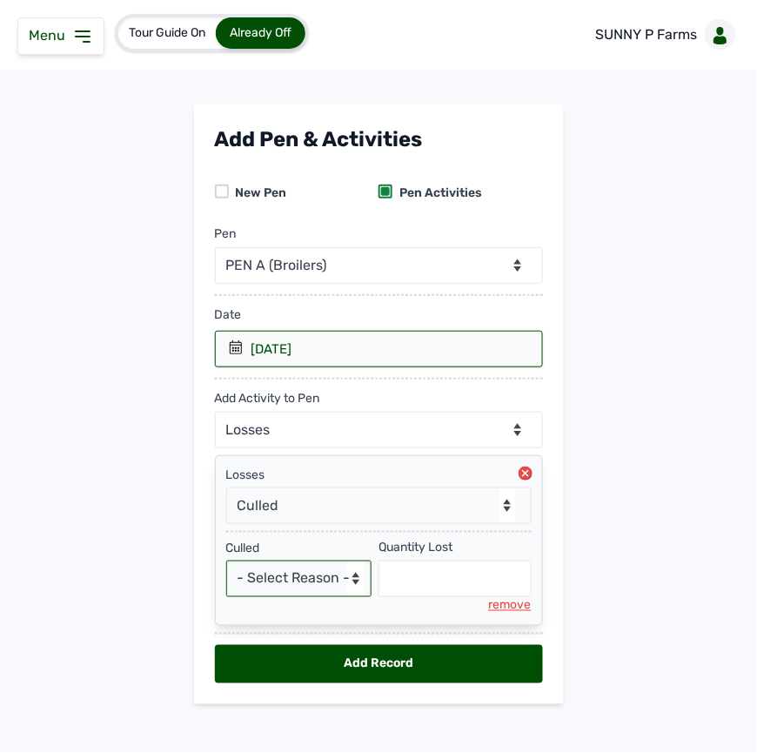
click at [310, 587] on select "- Select Reason - Sickness Weakness Deformity Others" at bounding box center [299, 579] width 146 height 37
select select "Others"
click at [226, 565] on select "- Select Reason - Sickness Weakness Deformity Others" at bounding box center [299, 579] width 146 height 37
select select "null"
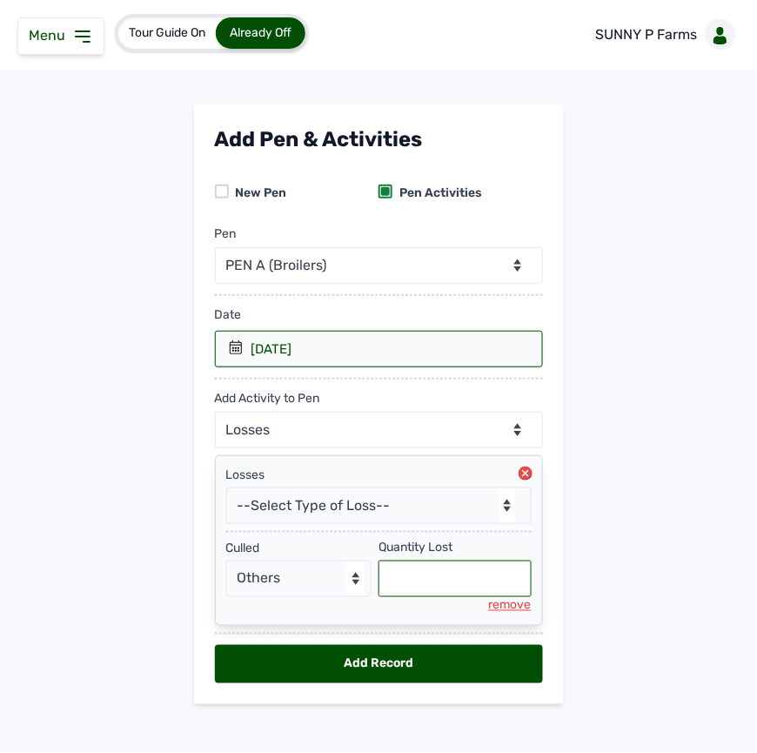
click at [406, 578] on input "text" at bounding box center [455, 579] width 153 height 37
type input "1"
click at [521, 471] on circle at bounding box center [526, 474] width 14 height 14
select select "null"
